Goal: Complete application form

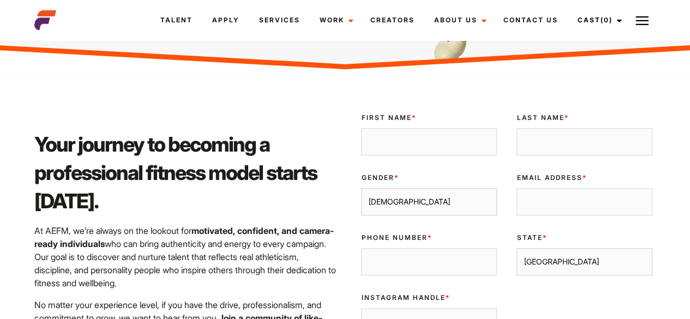
scroll to position [288, 0]
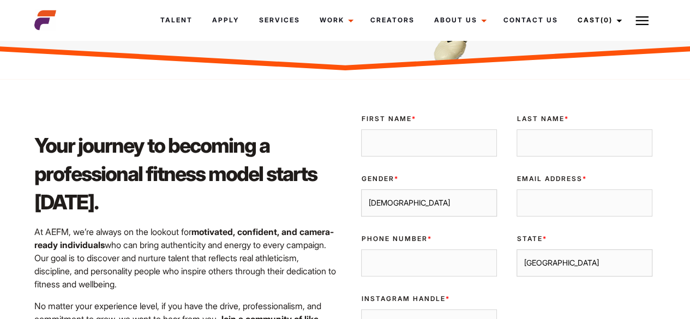
click at [387, 137] on input "First Name *" at bounding box center [429, 142] width 136 height 27
type input "Almendra"
type input "Chamorro"
type input "chamorro.almendra@gmail.com"
type input "957023020"
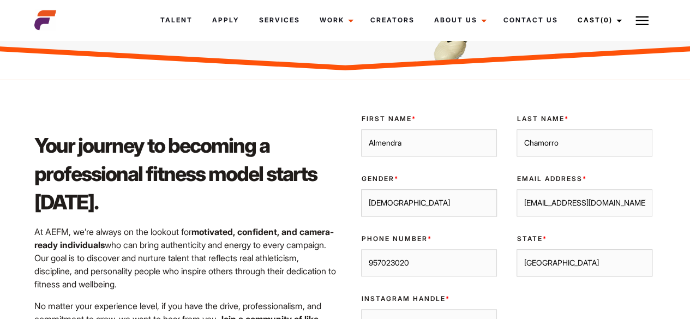
click at [611, 214] on input "chamorro.almendra@gmail.com" at bounding box center [584, 202] width 136 height 27
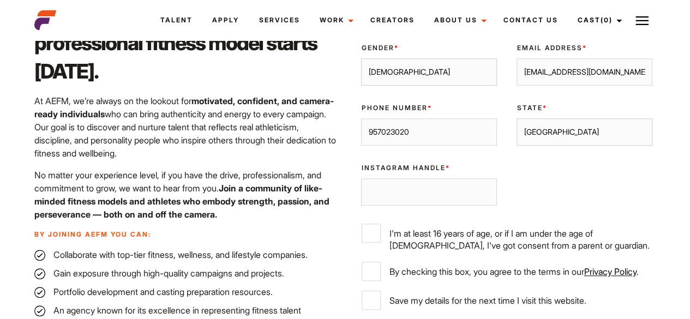
type input "info.almendrac@gmail.com"
click at [464, 123] on input "957023020" at bounding box center [429, 131] width 136 height 27
type input "0409614018"
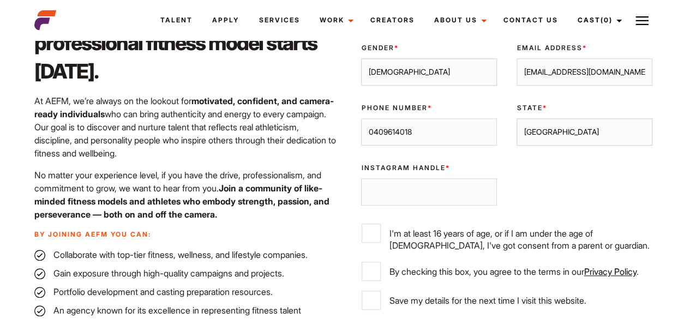
click at [585, 132] on select "Sydney Melbourne Brisbane Gold Coast Adelaide Perth Darwin Queensland Tasmania …" at bounding box center [584, 131] width 136 height 27
select select "Melbourne"
click at [516, 118] on select "Sydney Melbourne Brisbane Gold Coast Adelaide Perth Darwin Queensland Tasmania …" at bounding box center [584, 131] width 136 height 27
click at [431, 200] on input "Instagram Handle *" at bounding box center [429, 191] width 136 height 27
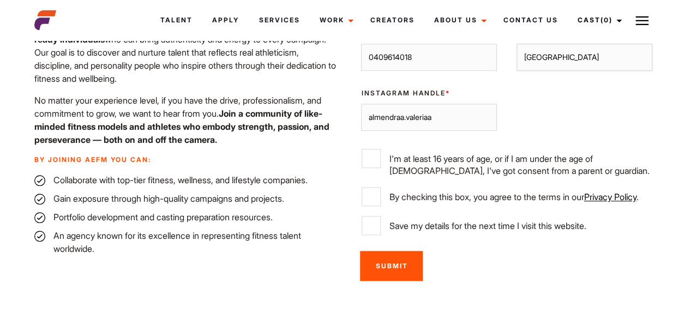
scroll to position [495, 0]
type input "almendraa.valeriaa"
click at [388, 154] on label "I'm at least 16 years of age, or if I am under the age of 18, I've got consent …" at bounding box center [507, 162] width 290 height 28
click at [381, 154] on input "I'm at least 16 years of age, or if I am under the age of 18, I've got consent …" at bounding box center [371, 157] width 19 height 19
checkbox input "true"
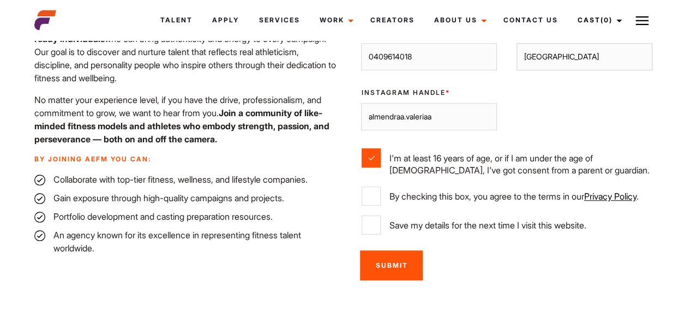
click at [394, 190] on label "By checking this box, you agree to the terms in our Privacy Policy ." at bounding box center [507, 195] width 290 height 19
click at [381, 190] on input "By checking this box, you agree to the terms in our Privacy Policy ." at bounding box center [371, 195] width 19 height 19
checkbox input "true"
click at [407, 220] on label "Save my details for the next time I visit this website." at bounding box center [507, 224] width 290 height 19
click at [381, 220] on input "Save my details for the next time I visit this website." at bounding box center [371, 224] width 19 height 19
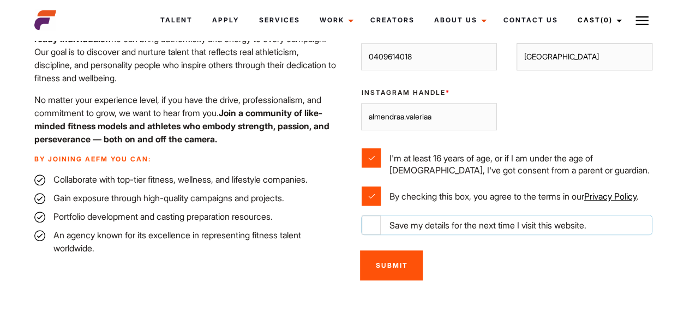
checkbox input "true"
click at [387, 274] on input "Submit" at bounding box center [391, 265] width 63 height 30
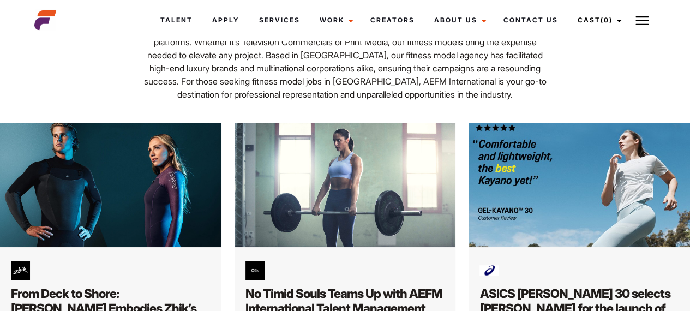
scroll to position [125, 0]
